Goal: Task Accomplishment & Management: Use online tool/utility

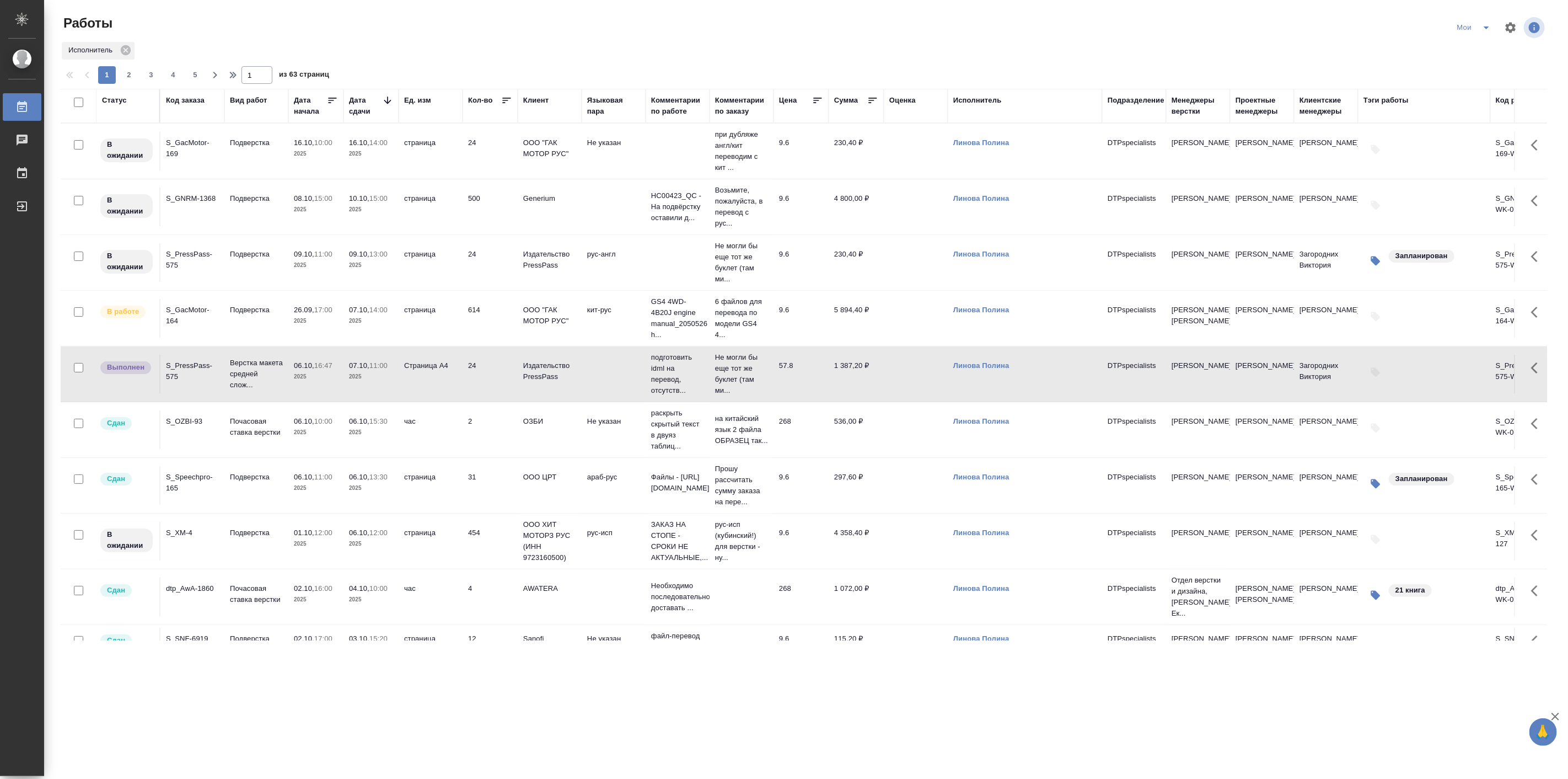
click at [287, 325] on td "Подверстка" at bounding box center [257, 318] width 64 height 39
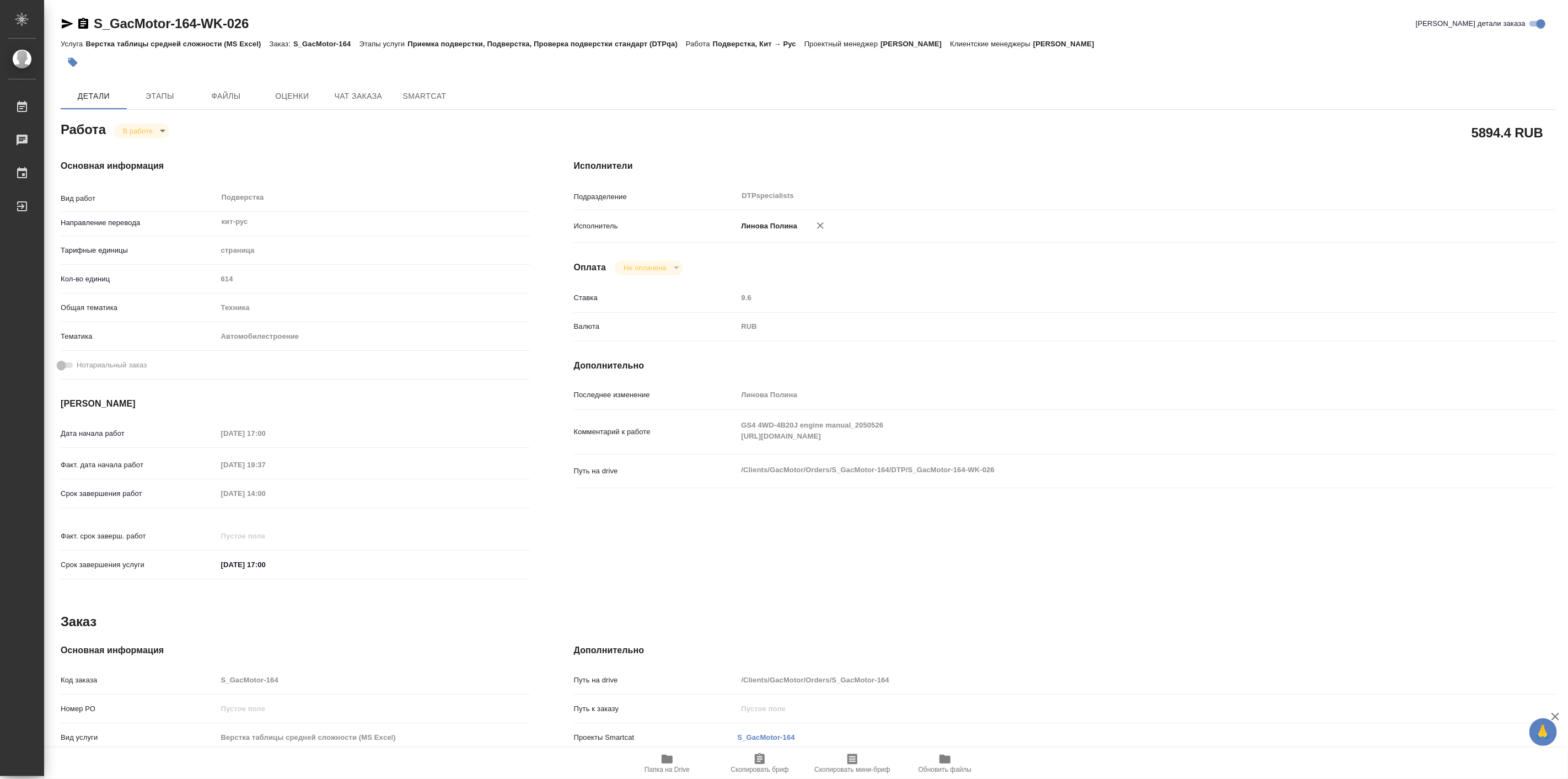
type textarea "x"
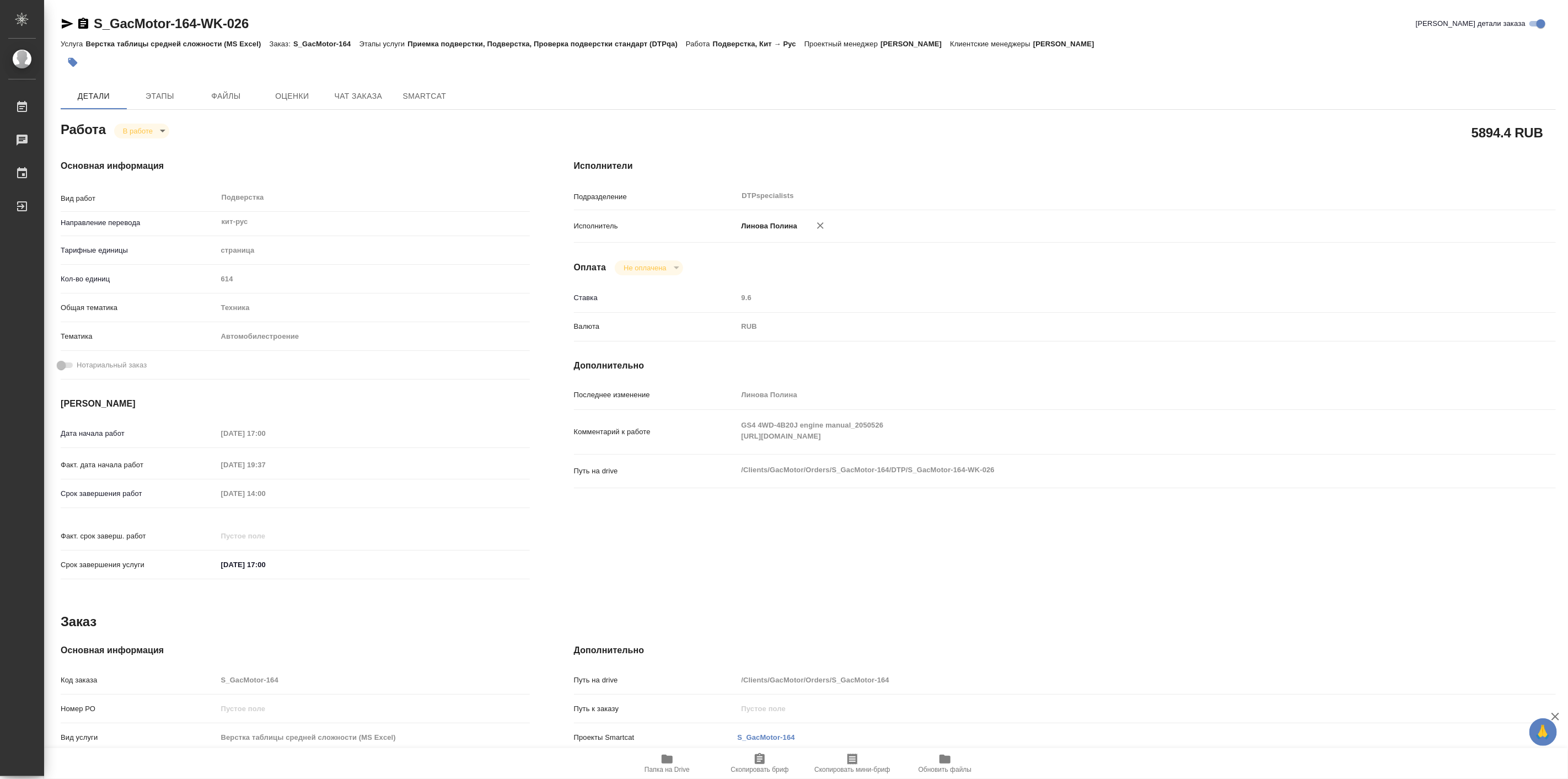
type textarea "x"
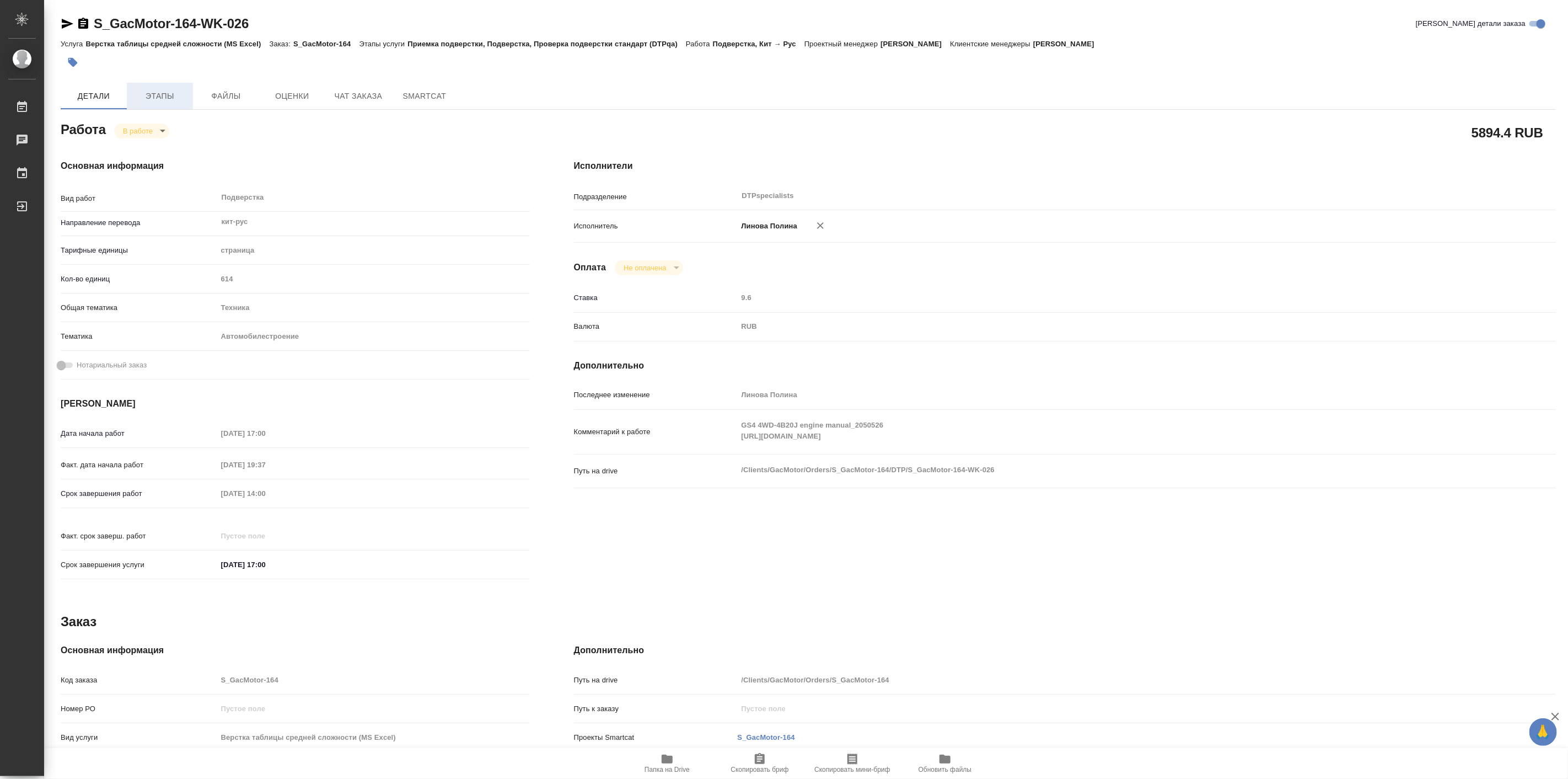
click at [166, 84] on button "Этапы" at bounding box center [160, 96] width 66 height 26
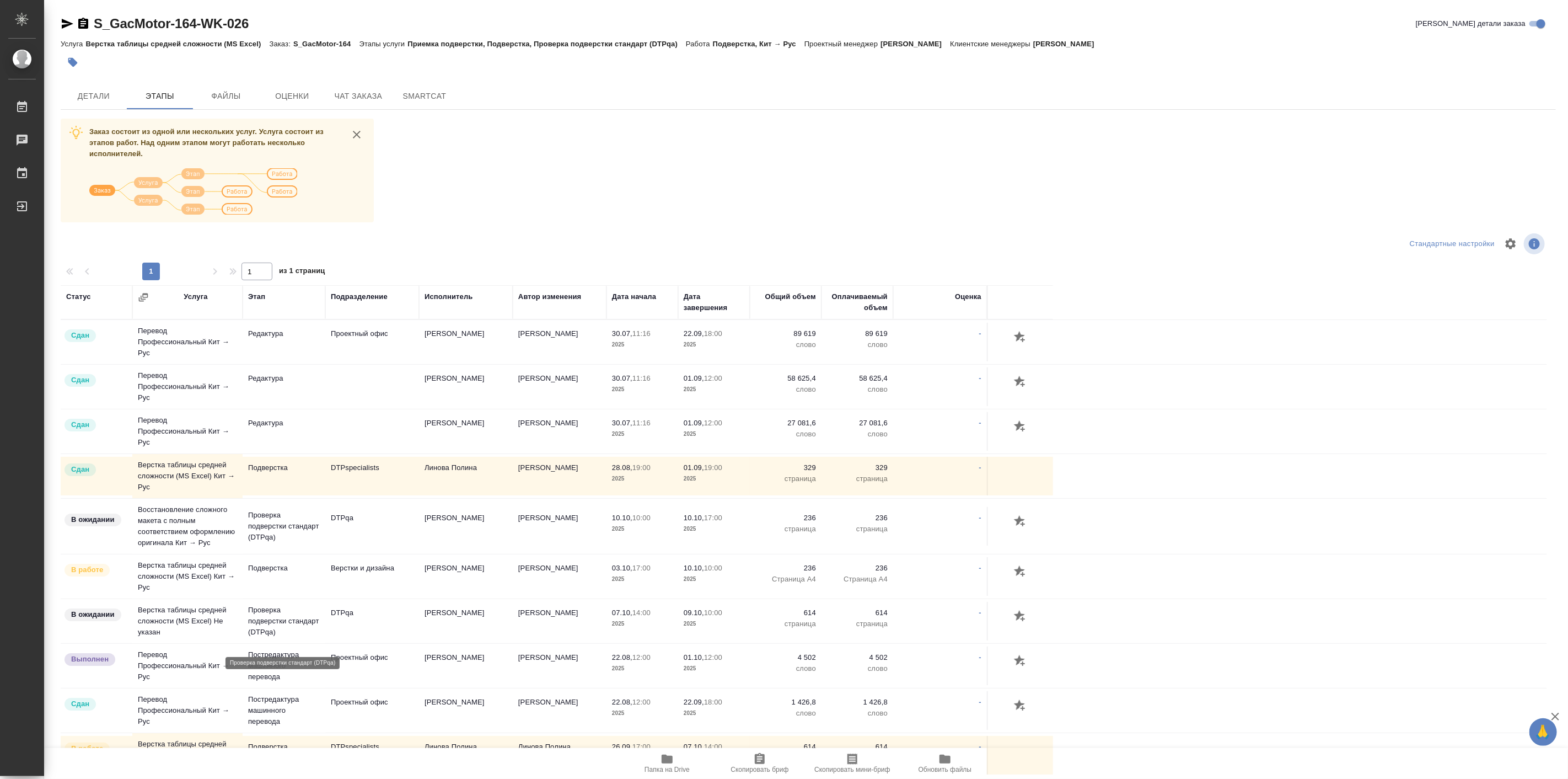
scroll to position [85, 0]
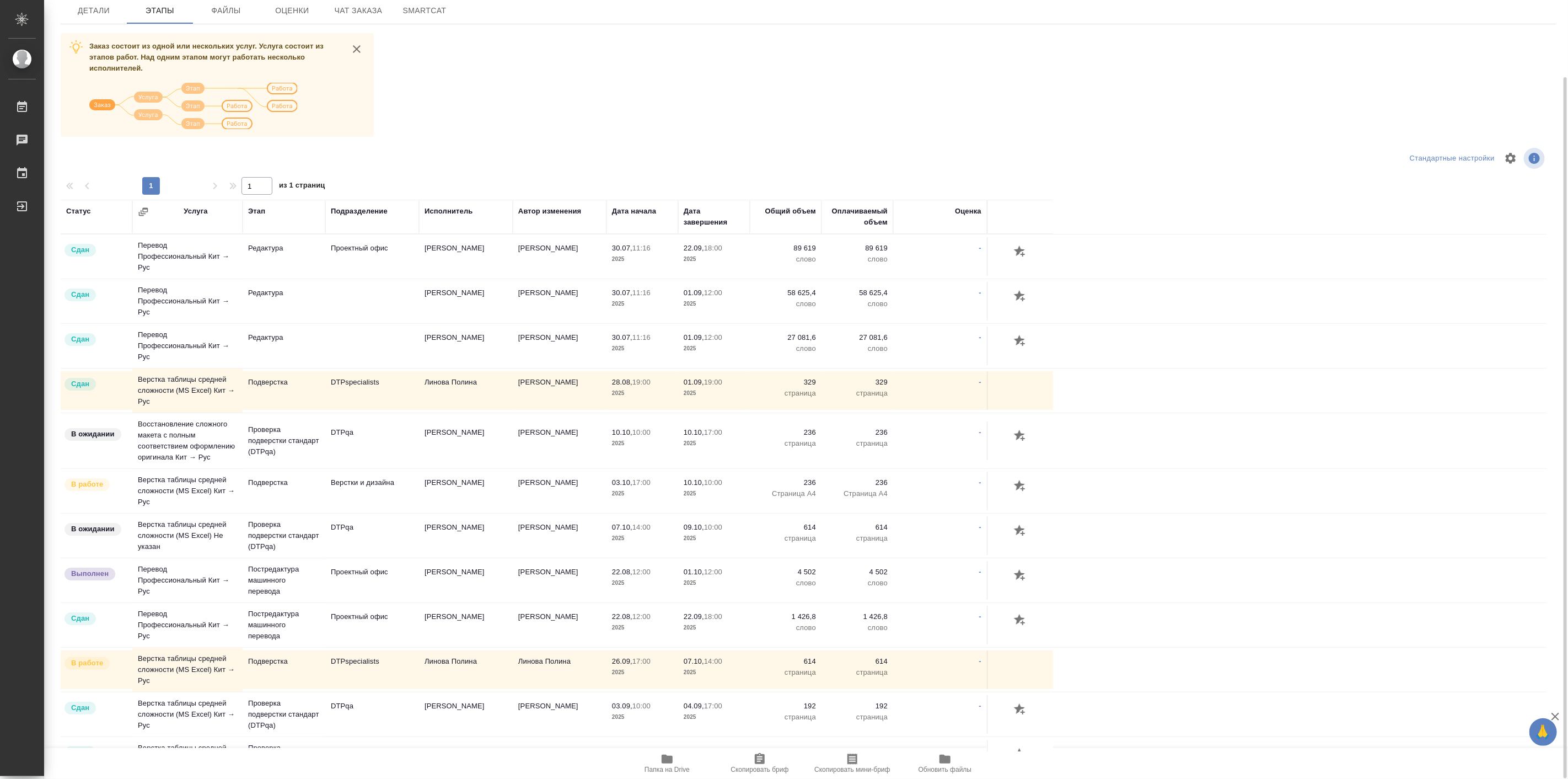
click at [626, 139] on div "Заказ состоит из одной или нескольких услуг. Услуга состоит из этапов работ. На…" at bounding box center [808, 392] width 1495 height 718
